Goal: Entertainment & Leisure: Consume media (video, audio)

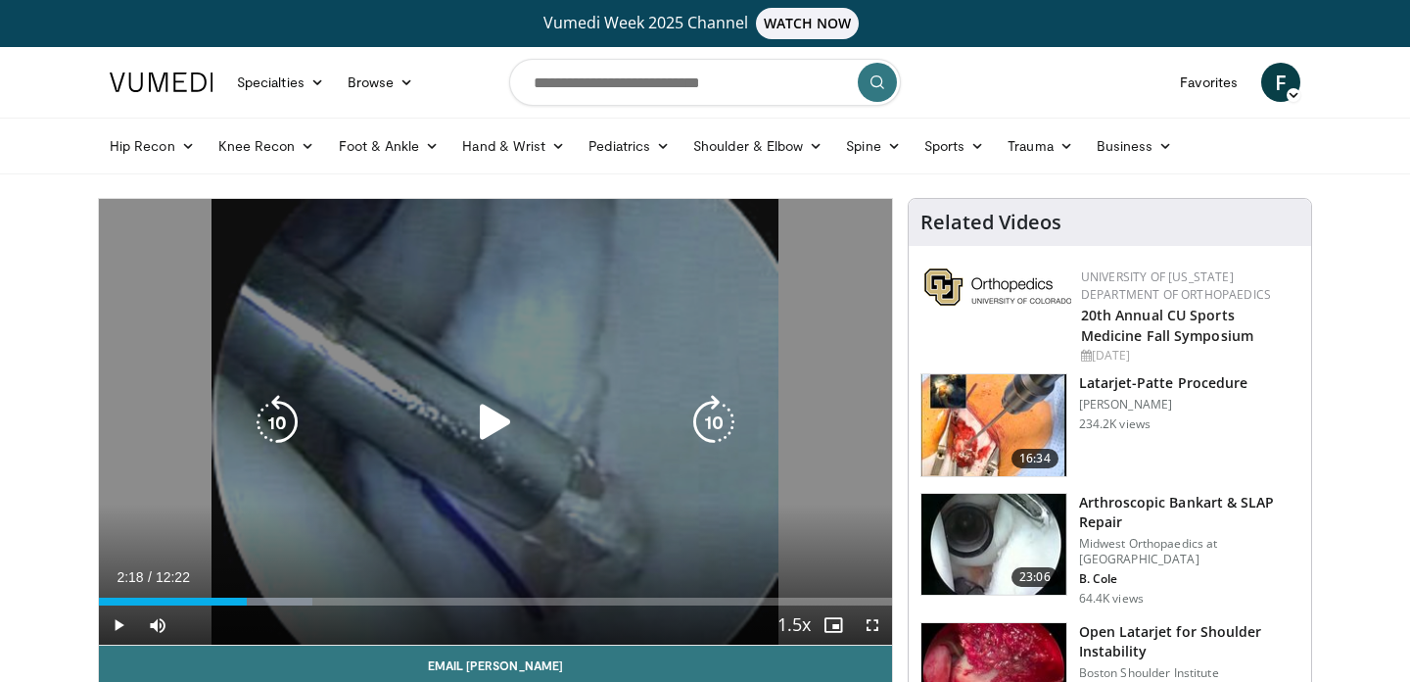
click at [490, 419] on icon "Video Player" at bounding box center [495, 422] width 55 height 55
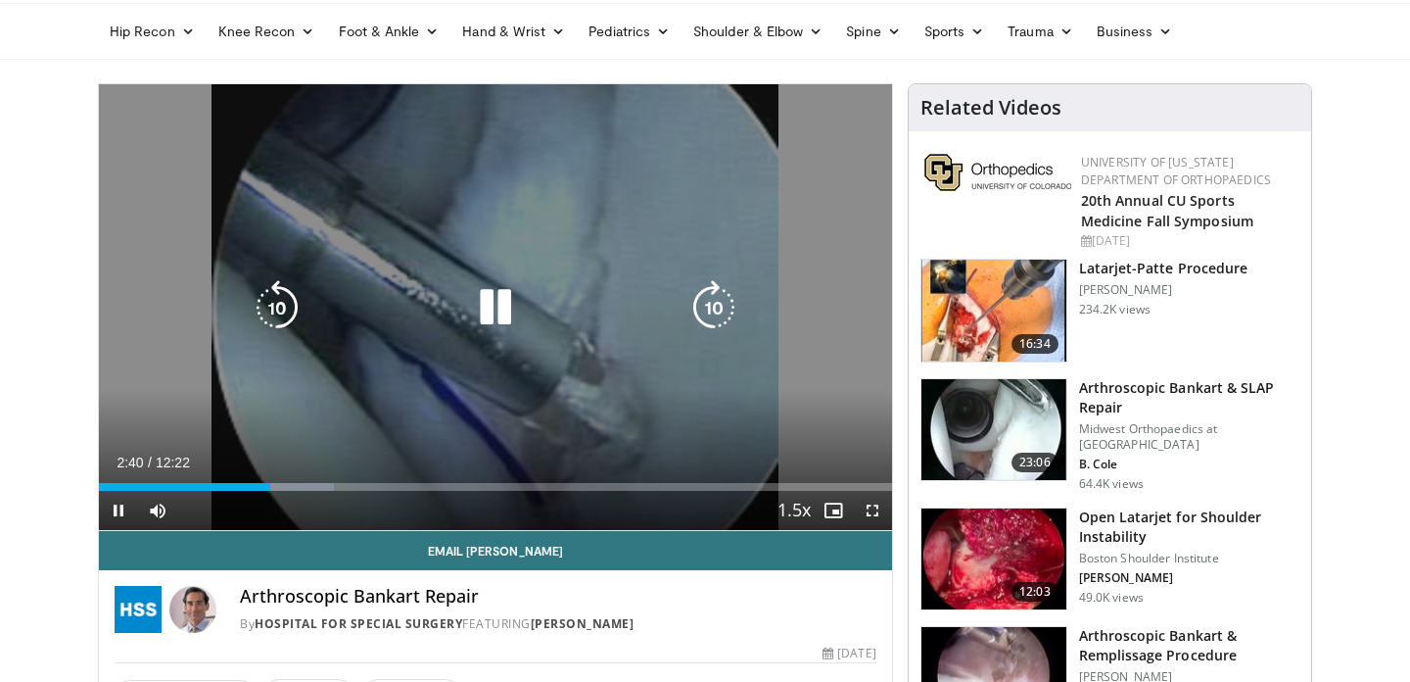
scroll to position [100, 0]
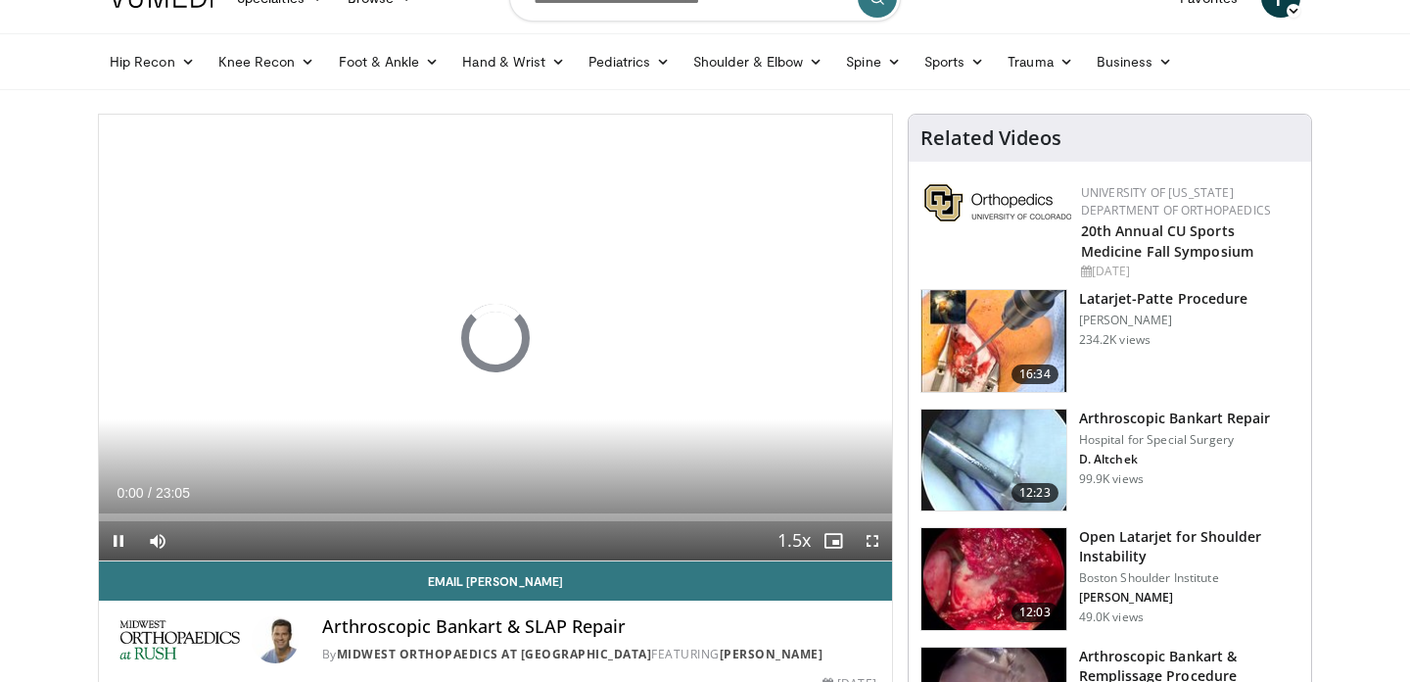
scroll to position [34, 0]
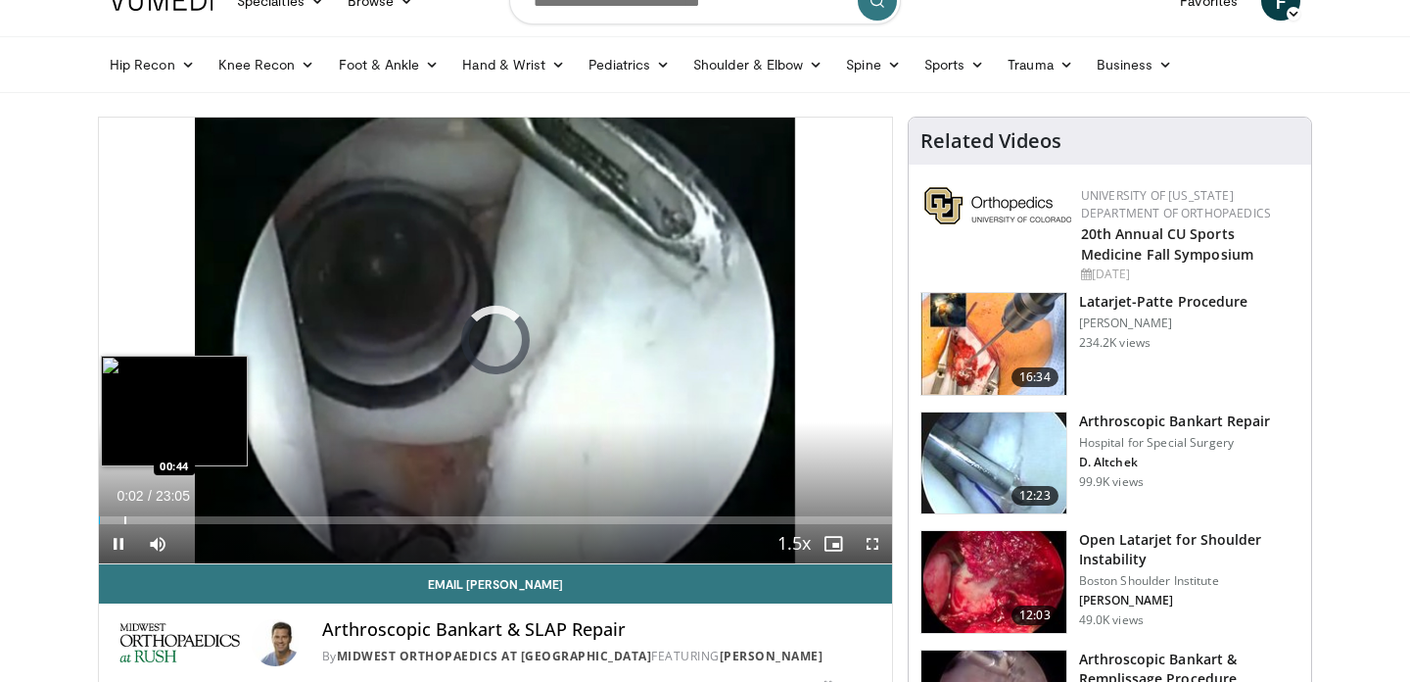
click at [124, 517] on div "Progress Bar" at bounding box center [125, 520] width 2 height 8
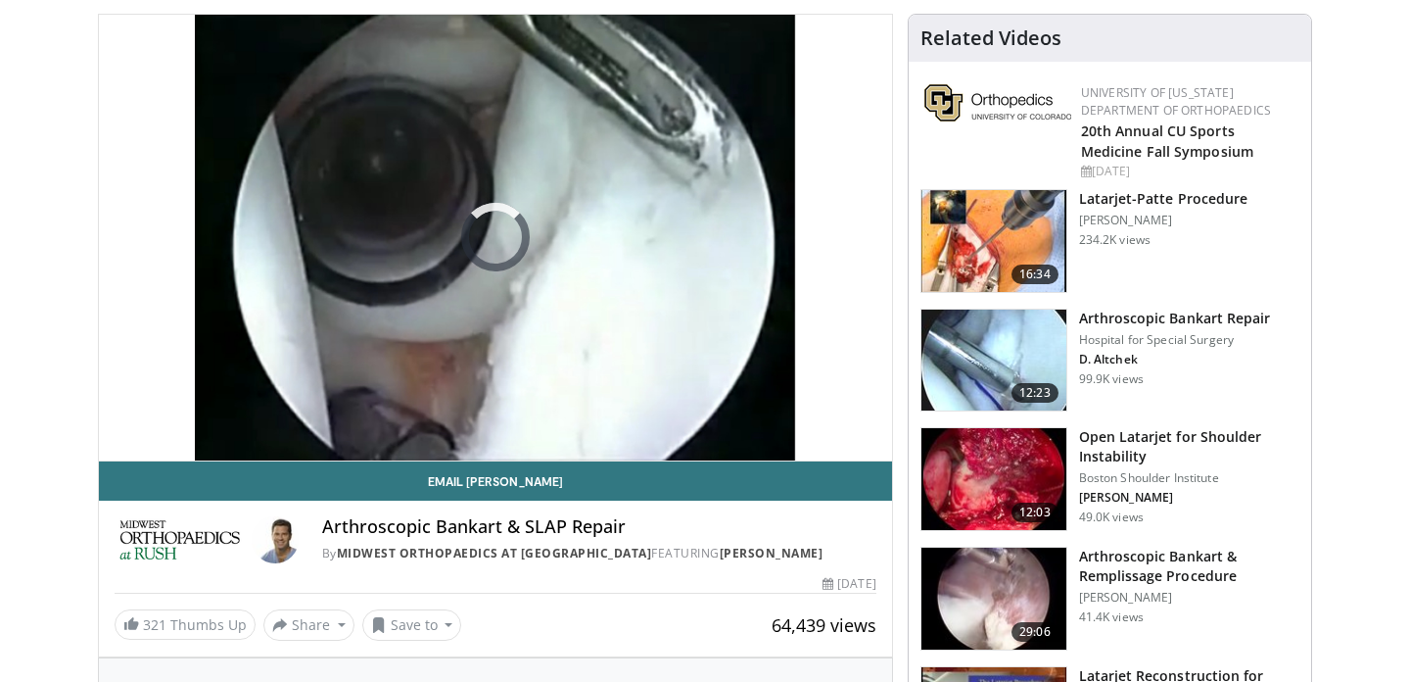
scroll to position [138, 0]
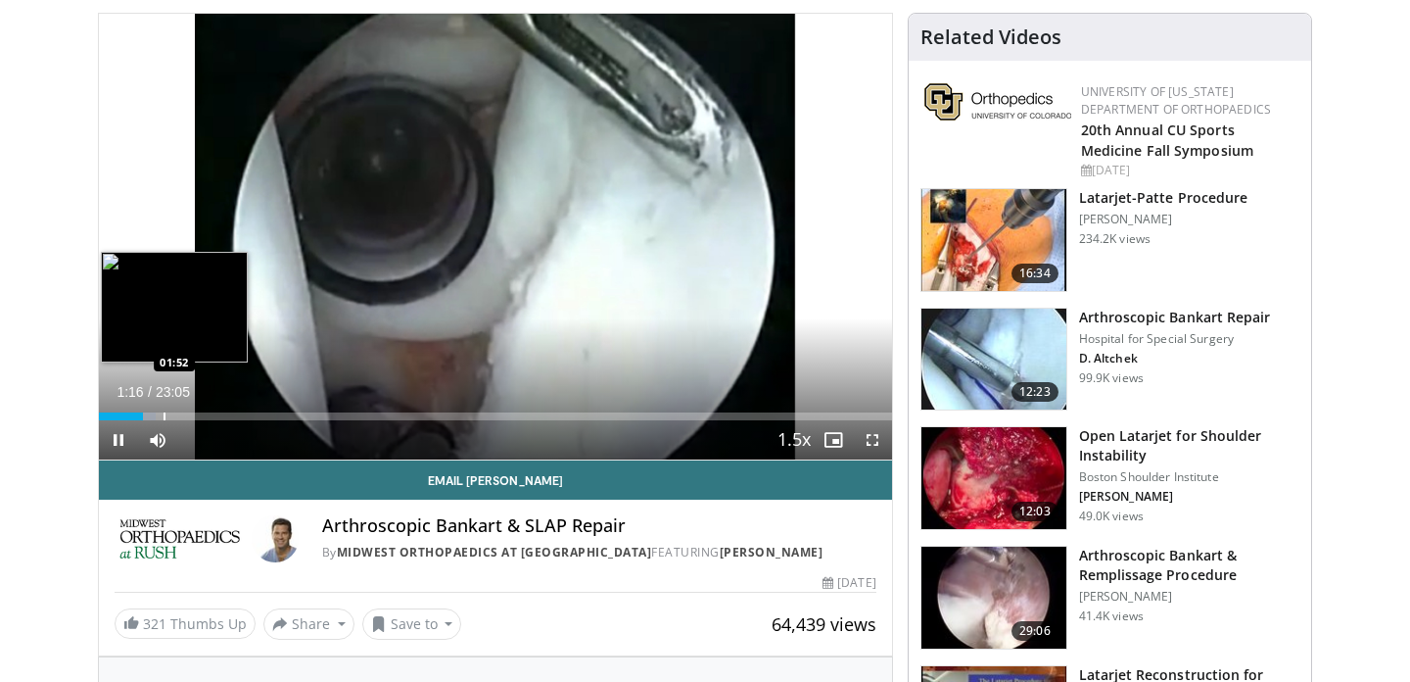
click at [164, 414] on div "Progress Bar" at bounding box center [165, 416] width 2 height 8
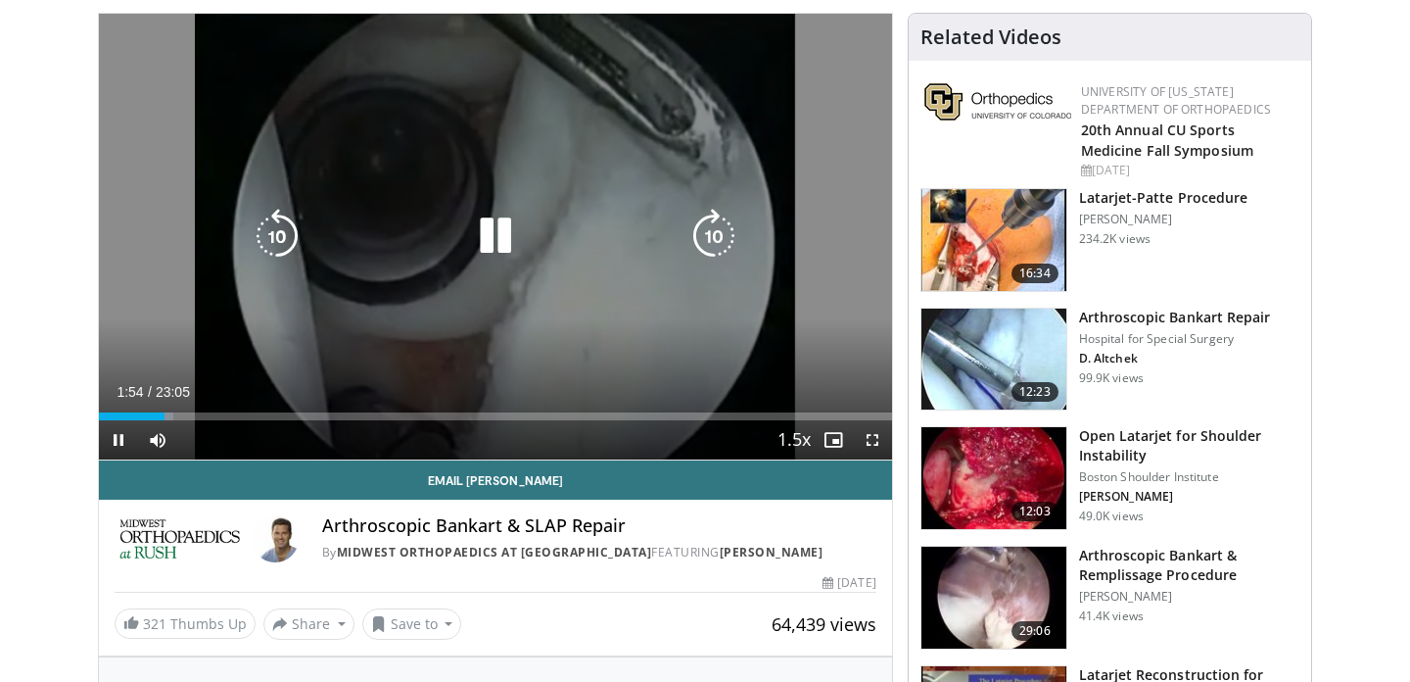
click at [181, 416] on div "Loaded : 9.39% 01:54 02:11" at bounding box center [495, 416] width 793 height 8
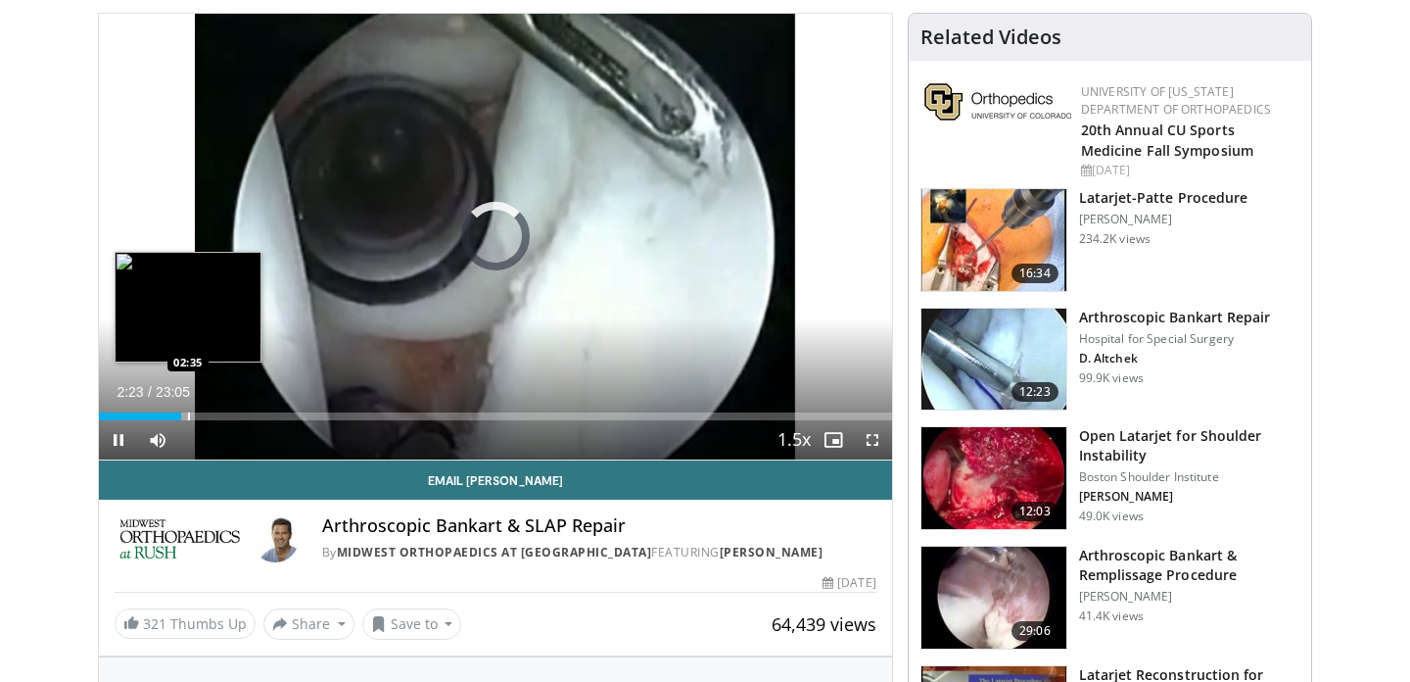
click at [188, 416] on div "Progress Bar" at bounding box center [189, 416] width 2 height 8
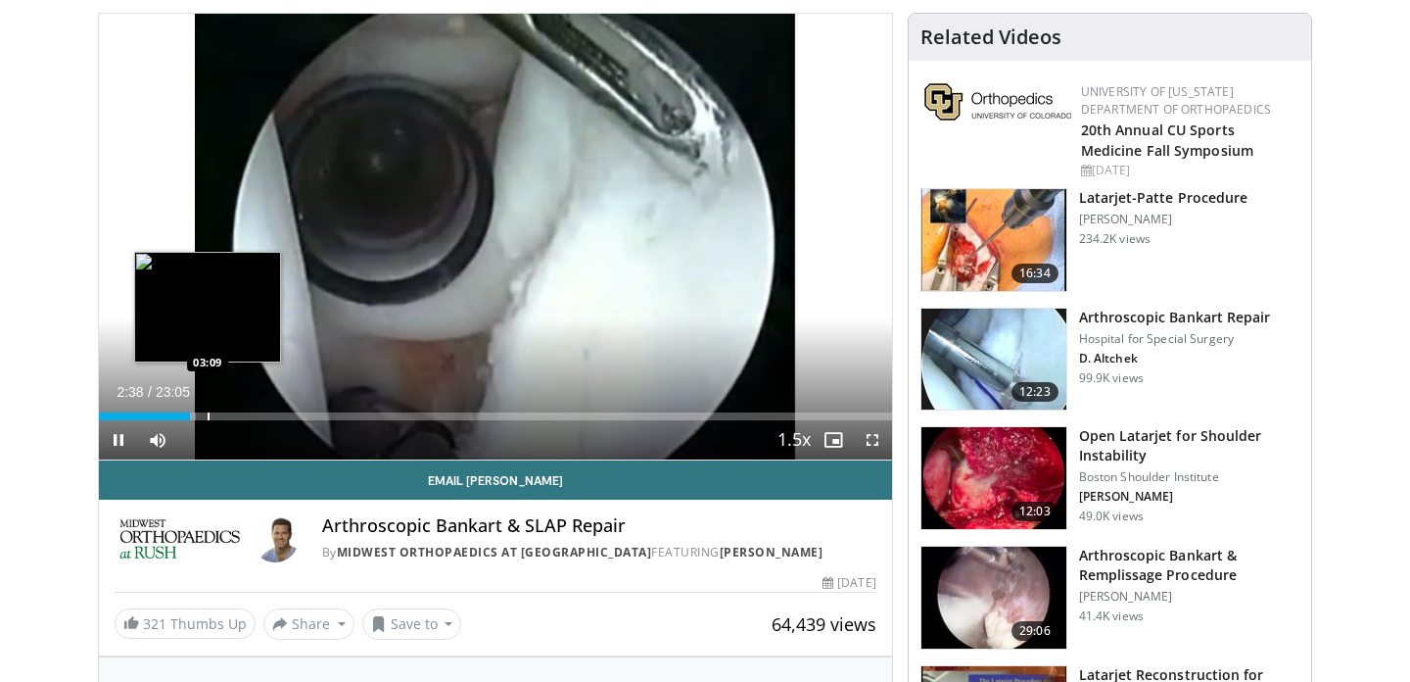
click at [208, 419] on div "Progress Bar" at bounding box center [209, 416] width 2 height 8
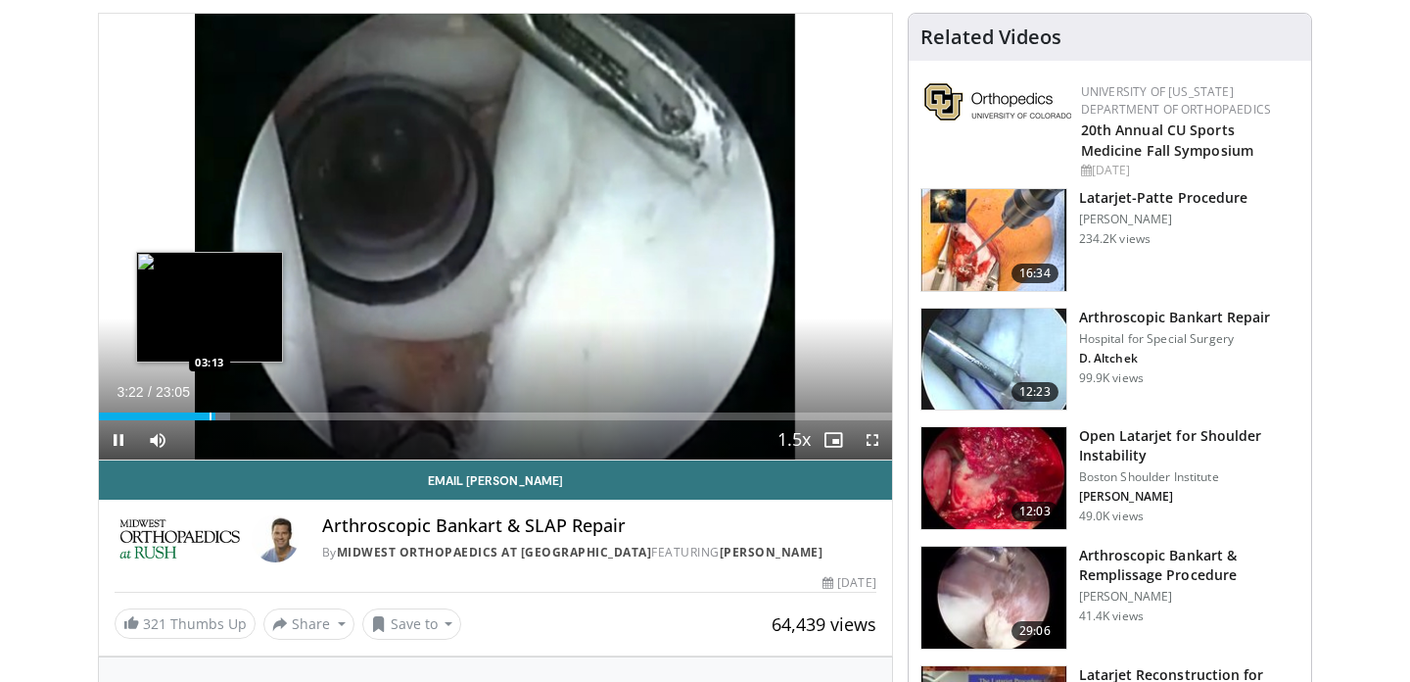
click at [210, 413] on div "Progress Bar" at bounding box center [211, 416] width 2 height 8
click at [203, 414] on div "Progress Bar" at bounding box center [204, 416] width 2 height 8
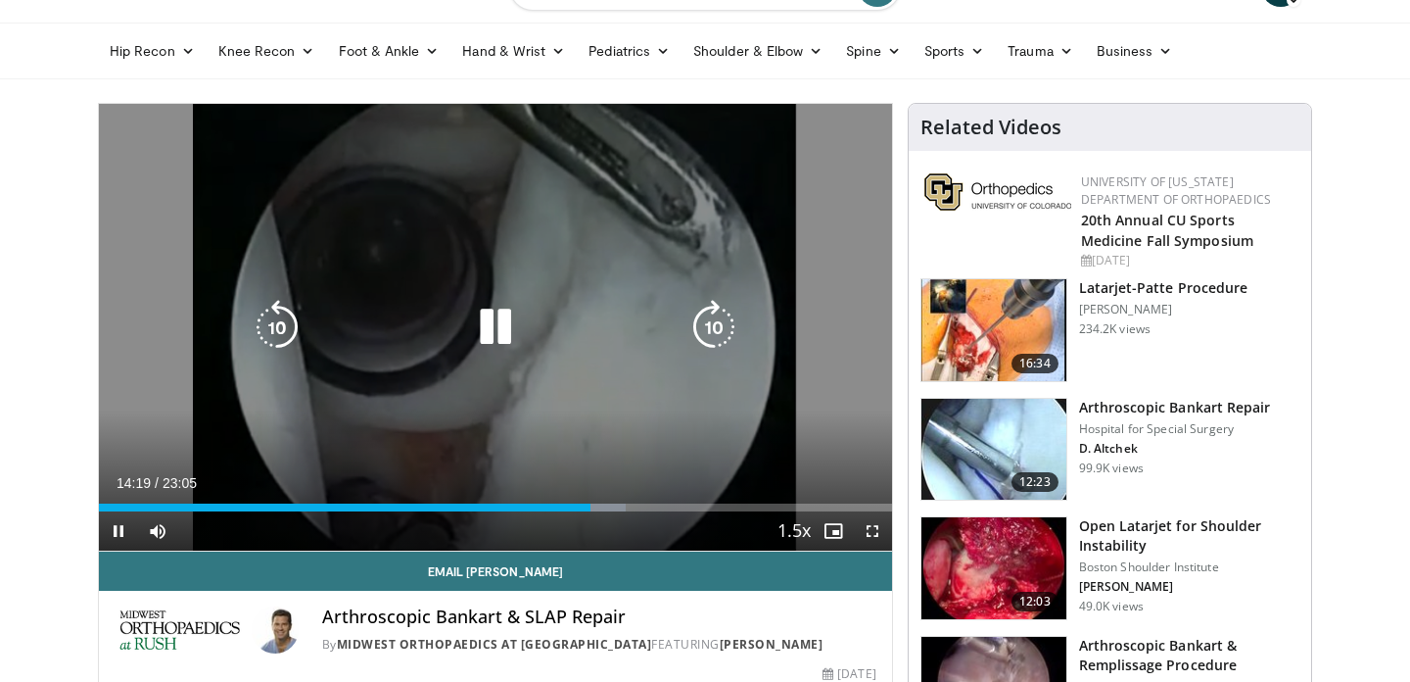
scroll to position [0, 0]
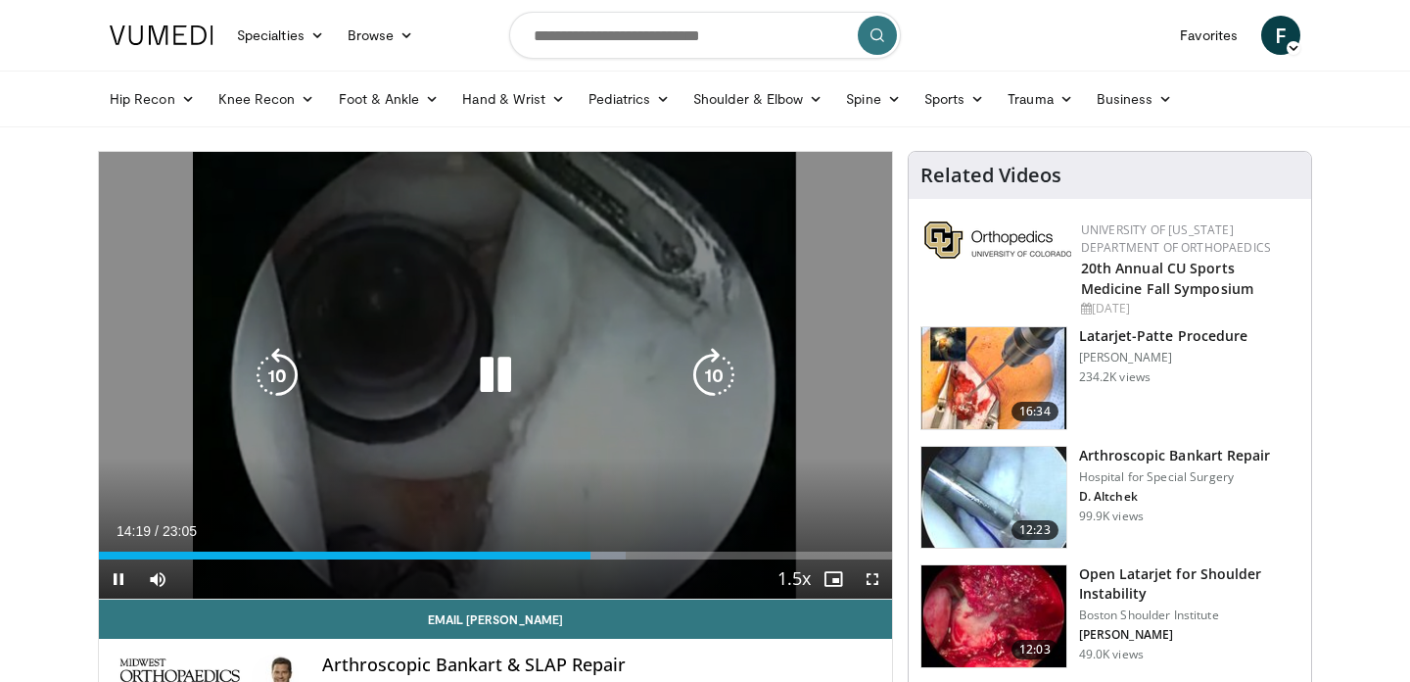
click at [526, 254] on div "40 seconds Tap to unmute" at bounding box center [495, 375] width 793 height 447
click at [609, 328] on div "30 seconds Tap to unmute" at bounding box center [495, 375] width 793 height 447
click at [487, 351] on icon "Video Player" at bounding box center [495, 375] width 55 height 55
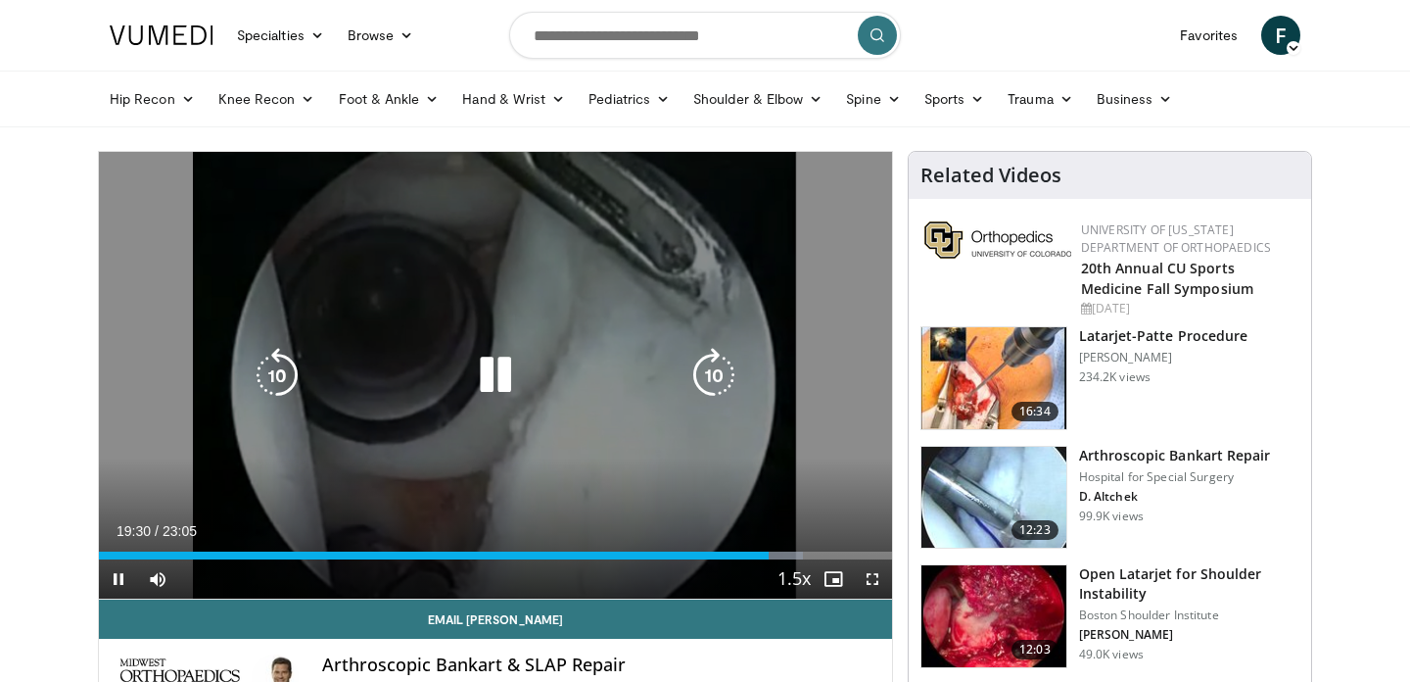
click at [500, 386] on icon "Video Player" at bounding box center [495, 375] width 55 height 55
